Goal: Book appointment/travel/reservation

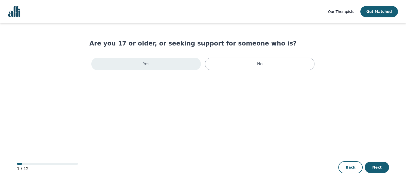
click at [177, 66] on div "Yes" at bounding box center [145, 64] width 109 height 13
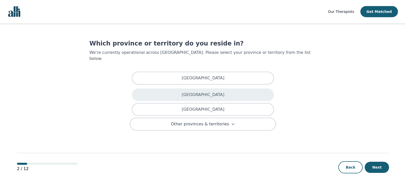
click at [194, 89] on div "[GEOGRAPHIC_DATA]" at bounding box center [203, 95] width 142 height 13
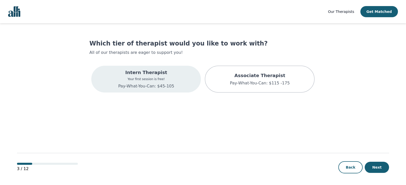
click at [138, 87] on p "Pay-What-You-Can: $45-105" at bounding box center [146, 86] width 56 height 6
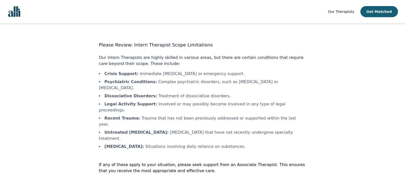
scroll to position [0, 0]
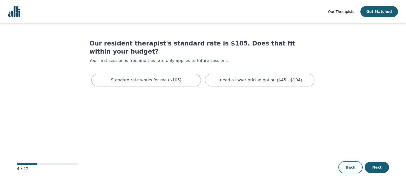
click at [352, 166] on button "Back" at bounding box center [350, 168] width 24 height 12
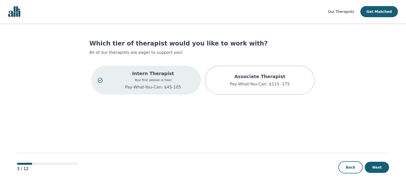
click at [352, 166] on button "Back" at bounding box center [350, 168] width 24 height 12
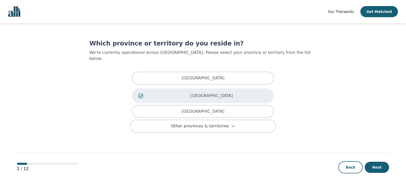
click at [352, 166] on button "Back" at bounding box center [350, 168] width 24 height 12
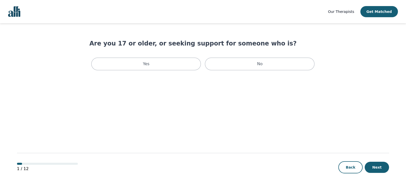
click at [352, 166] on button "Back" at bounding box center [350, 168] width 24 height 12
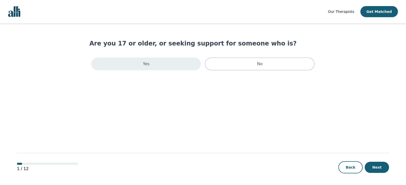
click at [145, 66] on p "Yes" at bounding box center [146, 64] width 7 height 6
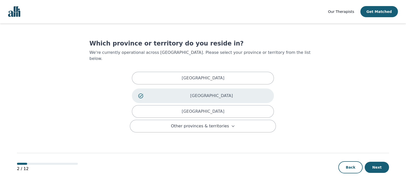
click at [207, 93] on p "[GEOGRAPHIC_DATA]" at bounding box center [211, 96] width 112 height 6
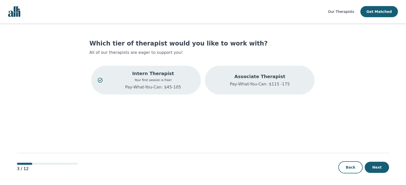
click at [237, 79] on p "Associate Therapist" at bounding box center [259, 76] width 60 height 7
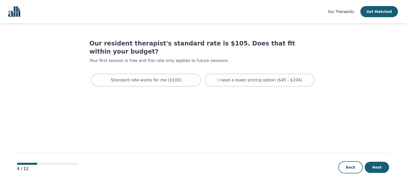
drag, startPoint x: 235, startPoint y: 146, endPoint x: 241, endPoint y: 127, distance: 19.9
click at [241, 127] on main "Our resident therapist's standard rate is $105. Does that fit within your budge…" at bounding box center [203, 104] width 372 height 163
click at [257, 77] on p "I need a lower pricing option ($45 - $104)" at bounding box center [259, 80] width 85 height 6
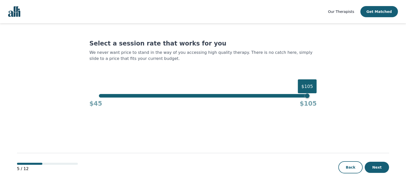
click at [197, 96] on div "$105" at bounding box center [203, 96] width 208 height 4
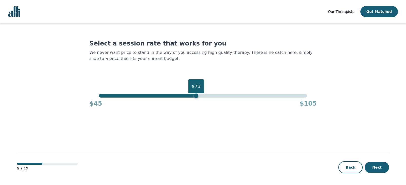
drag, startPoint x: 204, startPoint y: 92, endPoint x: 203, endPoint y: 94, distance: 2.8
click at [203, 94] on div "Select a session rate that works for you We never want price to stand in the wa…" at bounding box center [202, 74] width 227 height 68
click at [203, 94] on div "$73" at bounding box center [203, 96] width 208 height 4
click at [371, 166] on button "Next" at bounding box center [376, 167] width 24 height 11
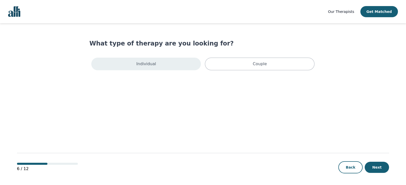
click at [158, 64] on div "Individual" at bounding box center [145, 64] width 109 height 13
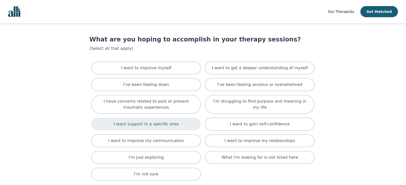
scroll to position [5, 0]
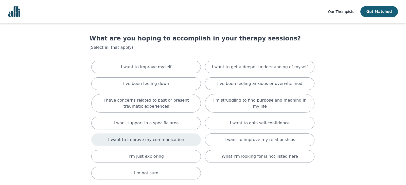
click at [136, 139] on p "I want to improve my communication" at bounding box center [146, 140] width 76 height 6
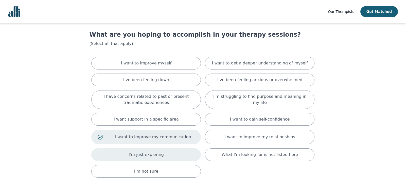
scroll to position [0, 0]
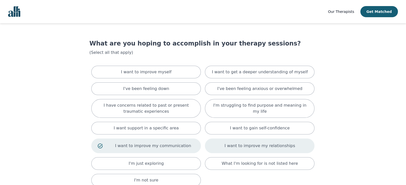
click at [216, 143] on div "I want to improve my relationships" at bounding box center [259, 146] width 109 height 15
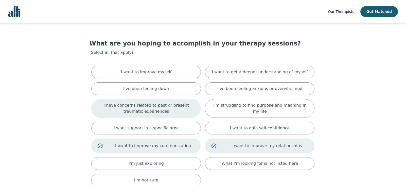
click at [148, 114] on p "I have concerns related to past or present traumatic experiences" at bounding box center [146, 109] width 97 height 12
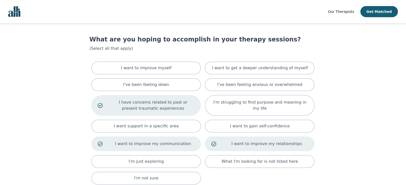
scroll to position [3, 0]
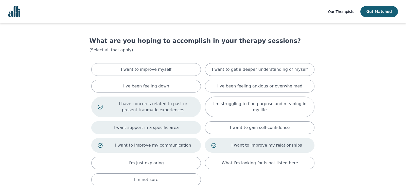
click at [166, 132] on div "I want support in a specific area" at bounding box center [145, 128] width 109 height 13
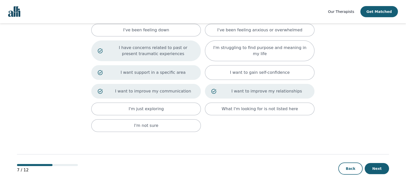
scroll to position [60, 0]
click at [379, 165] on button "Next" at bounding box center [376, 168] width 24 height 11
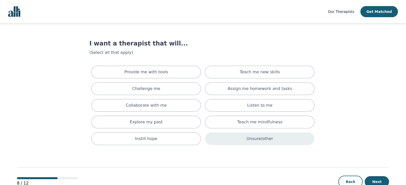
click at [230, 144] on div "Unsure/other" at bounding box center [259, 139] width 109 height 13
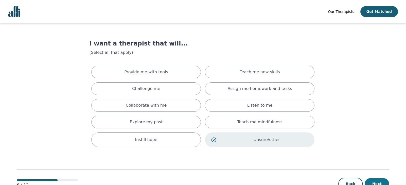
click at [377, 179] on button "Next" at bounding box center [376, 184] width 24 height 11
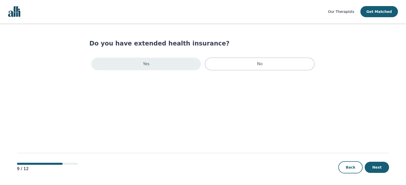
click at [188, 63] on div "Yes" at bounding box center [145, 64] width 109 height 13
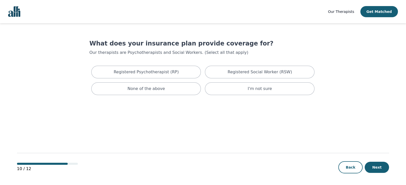
scroll to position [0, 0]
click at [240, 90] on div "I'm not sure" at bounding box center [259, 88] width 109 height 13
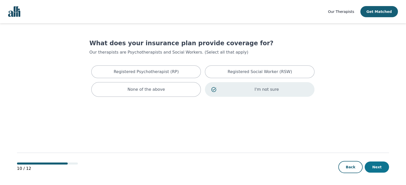
click at [381, 164] on button "Next" at bounding box center [376, 167] width 24 height 11
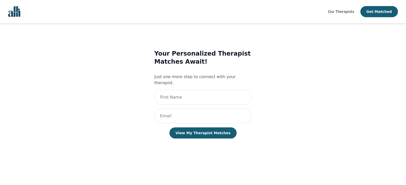
scroll to position [0, 0]
